Goal: Task Accomplishment & Management: Manage account settings

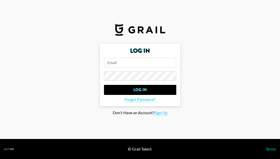
click at [122, 65] on input "email" at bounding box center [140, 63] width 72 height 10
type input "peter.iwuh@grail-team.com"
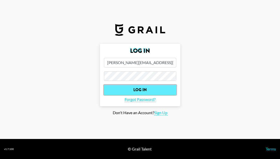
click at [148, 88] on input "Log In" at bounding box center [140, 90] width 72 height 10
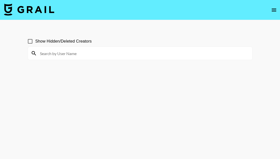
scroll to position [0, 0]
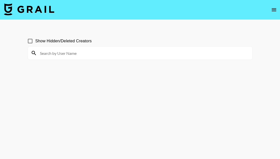
click at [273, 9] on icon "open drawer" at bounding box center [273, 10] width 6 height 6
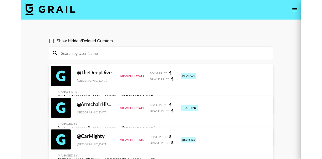
scroll to position [0, 0]
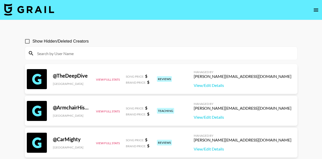
click at [314, 11] on icon "open drawer" at bounding box center [316, 10] width 6 height 6
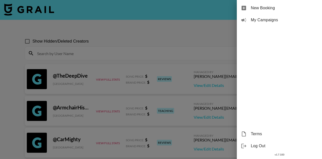
click at [177, 14] on div at bounding box center [161, 79] width 322 height 159
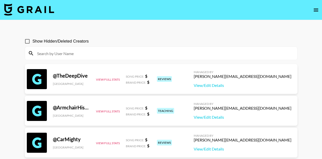
click at [10, 8] on img at bounding box center [29, 10] width 50 height 12
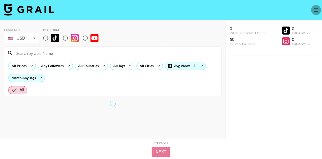
click at [315, 9] on icon "open drawer" at bounding box center [316, 10] width 5 height 3
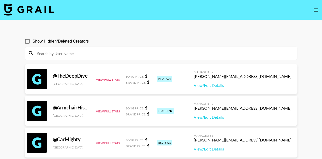
click at [51, 52] on input at bounding box center [164, 53] width 260 height 8
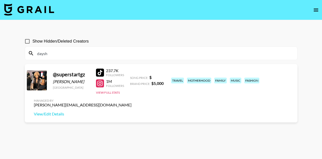
type input "daysh"
click at [99, 74] on div at bounding box center [100, 73] width 8 height 8
click at [315, 11] on icon "open drawer" at bounding box center [316, 10] width 6 height 6
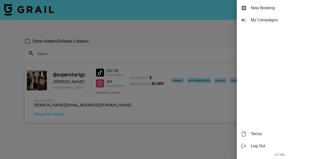
click at [135, 50] on div at bounding box center [161, 79] width 322 height 159
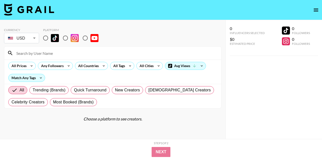
click at [317, 12] on icon "open drawer" at bounding box center [316, 10] width 6 height 6
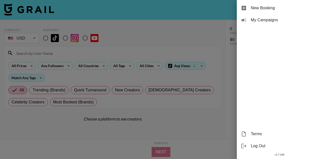
click at [158, 12] on div at bounding box center [161, 79] width 322 height 159
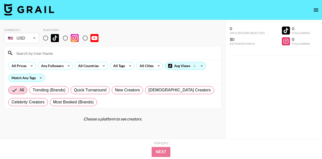
click at [34, 10] on img at bounding box center [29, 10] width 50 height 12
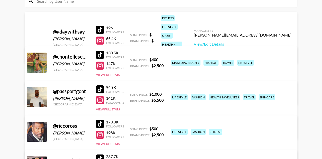
scroll to position [110, 0]
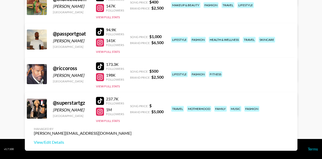
click at [137, 104] on div "Song Price: $" at bounding box center [147, 105] width 34 height 5
click at [113, 121] on button "View Full Stats" at bounding box center [108, 121] width 24 height 4
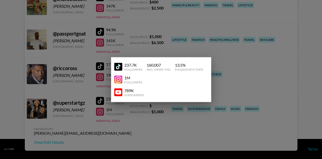
click at [134, 115] on div at bounding box center [161, 79] width 322 height 159
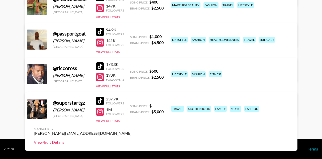
click at [132, 140] on link "View/Edit Details" at bounding box center [83, 142] width 98 height 5
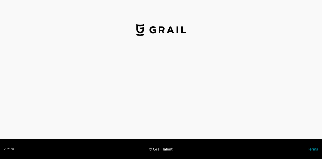
select select "USD"
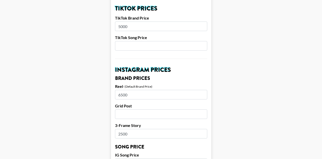
scroll to position [183, 0]
